Goal: Navigation & Orientation: Understand site structure

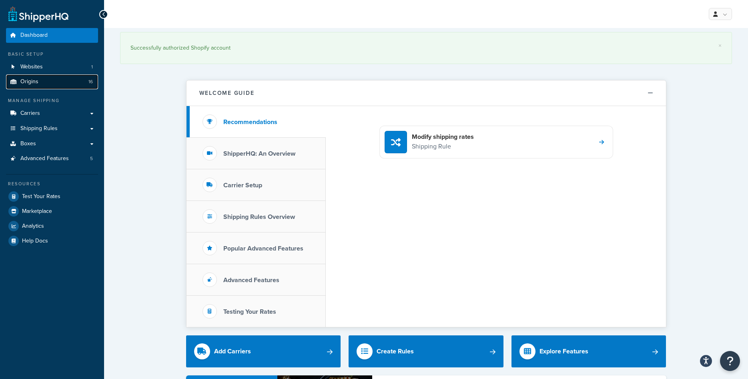
click at [44, 79] on link "Origins 16" at bounding box center [52, 81] width 92 height 15
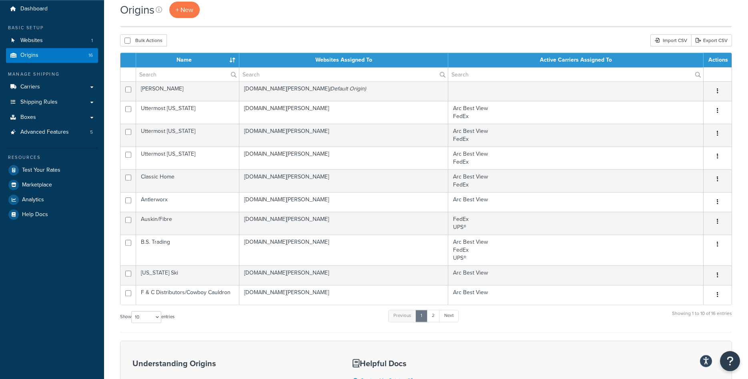
scroll to position [41, 0]
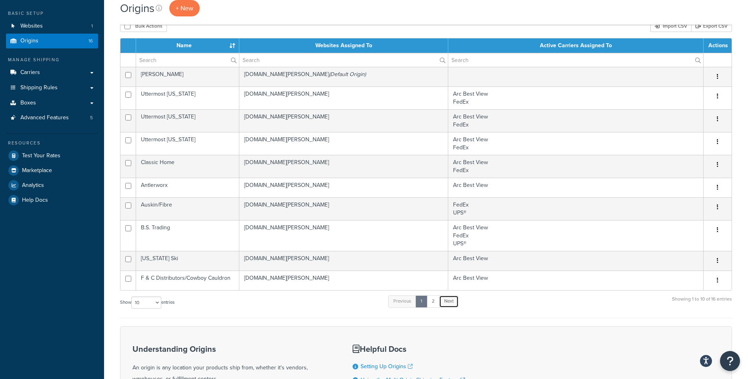
click at [453, 304] on link "Next" at bounding box center [449, 301] width 20 height 12
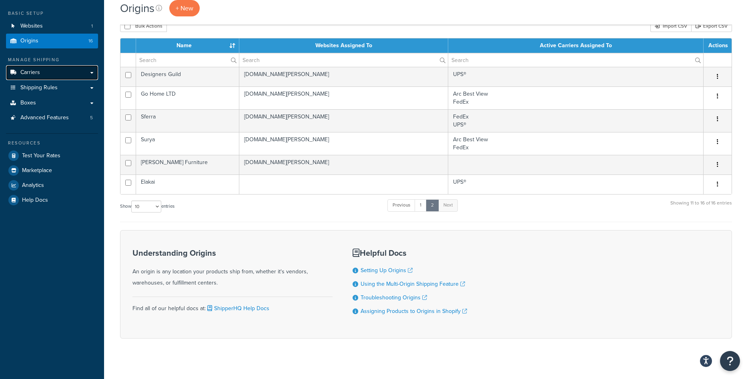
click at [66, 72] on link "Carriers" at bounding box center [52, 72] width 92 height 15
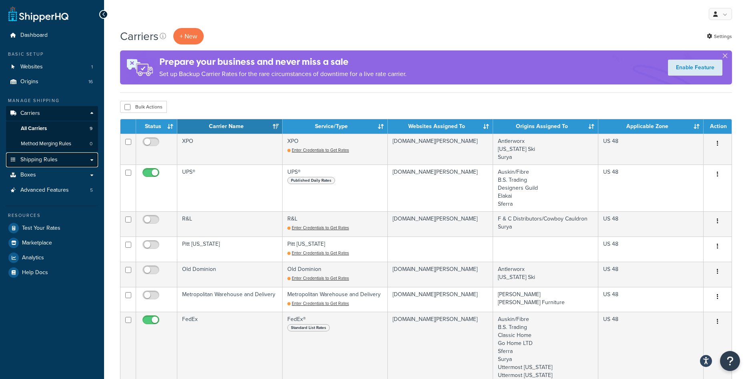
click at [70, 157] on link "Shipping Rules" at bounding box center [52, 159] width 92 height 15
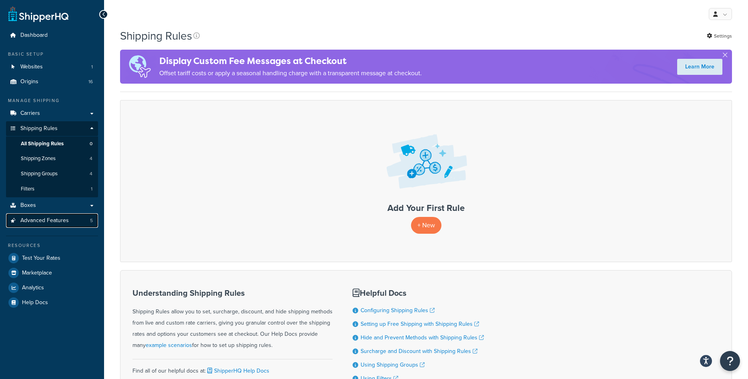
click at [61, 223] on span "Advanced Features" at bounding box center [44, 220] width 48 height 7
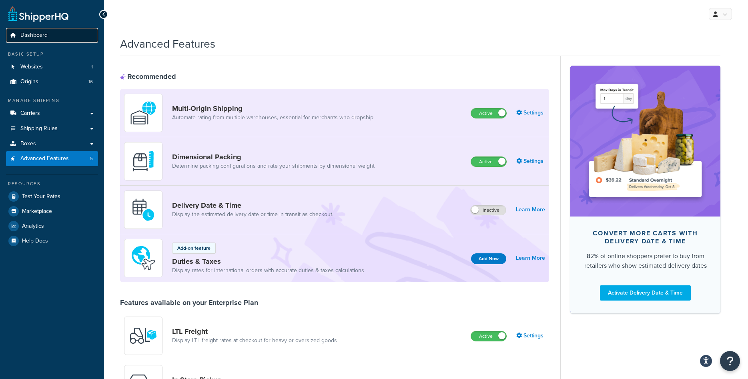
click at [50, 30] on link "Dashboard" at bounding box center [52, 35] width 92 height 15
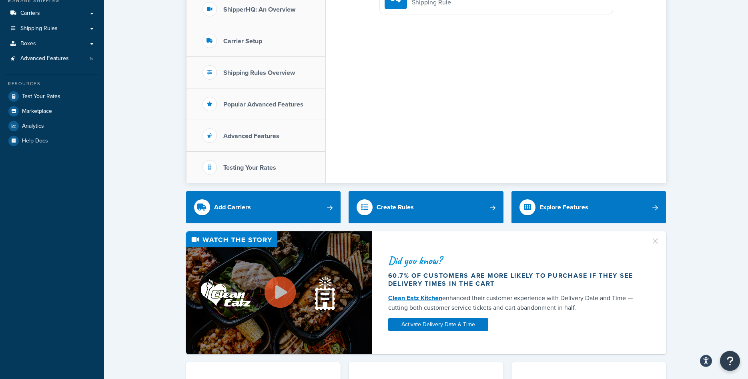
scroll to position [122, 0]
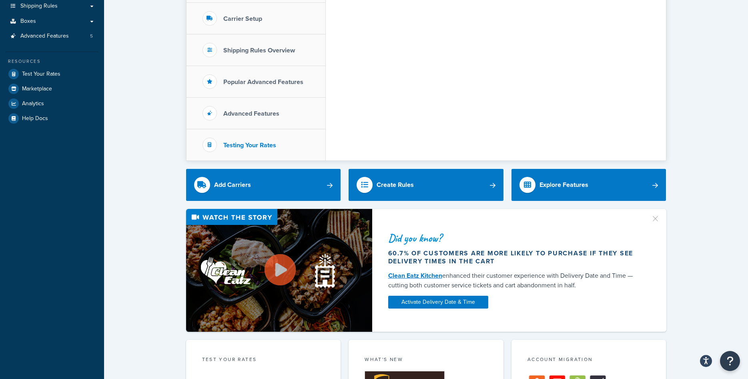
click at [252, 145] on h3 "Testing Your Rates" at bounding box center [249, 145] width 53 height 7
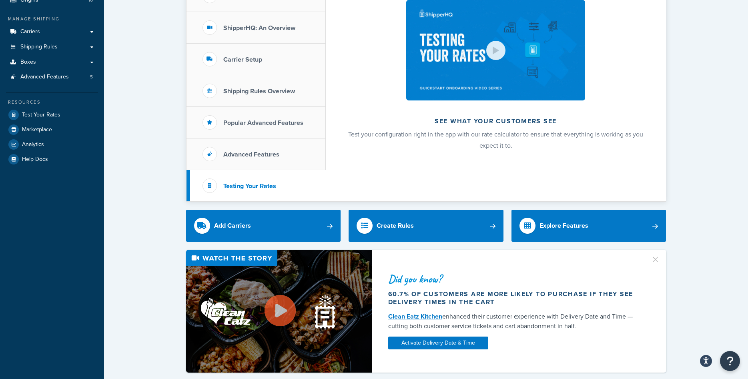
scroll to position [0, 0]
